Goal: Task Accomplishment & Management: Manage account settings

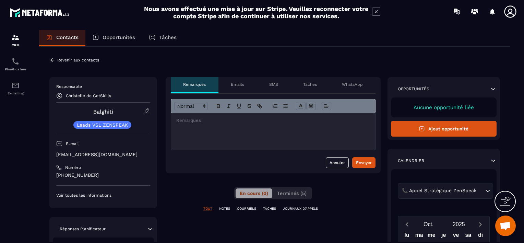
click at [62, 59] on p "Revenir aux contacts" at bounding box center [78, 60] width 42 height 5
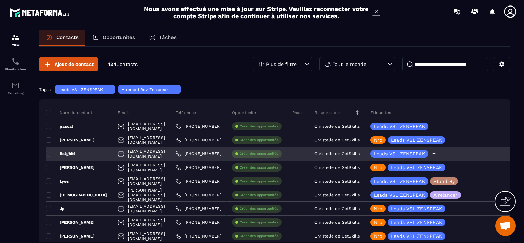
click at [436, 154] on icon at bounding box center [434, 153] width 4 height 4
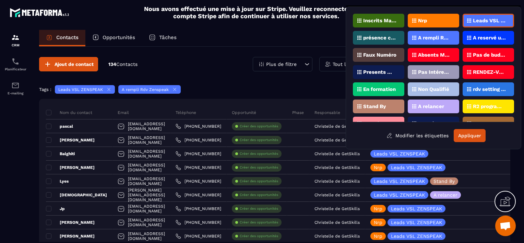
click at [375, 53] on p "Faux Numéro" at bounding box center [379, 54] width 33 height 5
click at [472, 133] on button "Appliquer" at bounding box center [470, 135] width 32 height 13
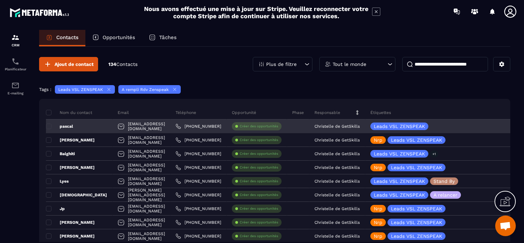
click at [92, 123] on div "pascal" at bounding box center [79, 126] width 67 height 14
